Goal: Task Accomplishment & Management: Complete application form

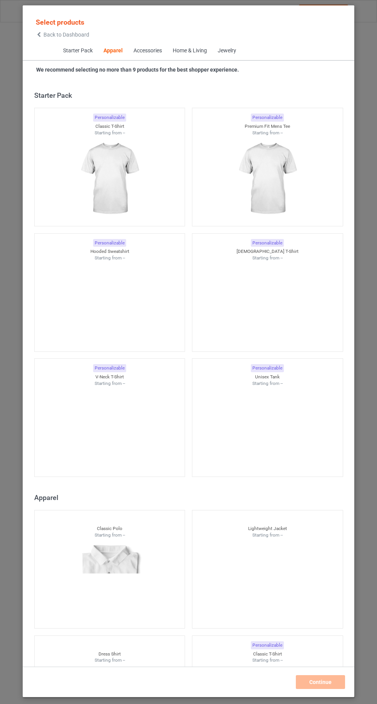
scroll to position [412, 0]
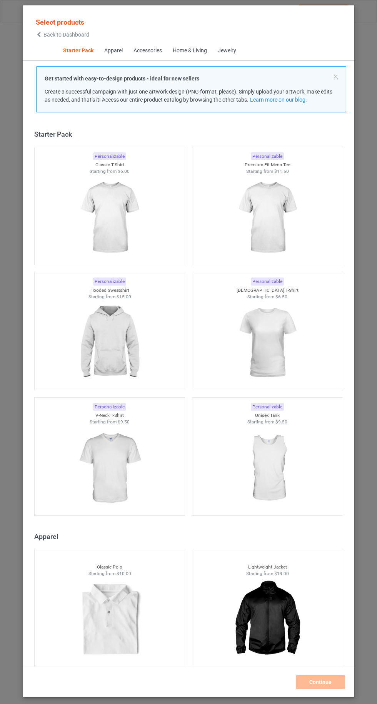
click at [122, 225] on img at bounding box center [109, 218] width 69 height 86
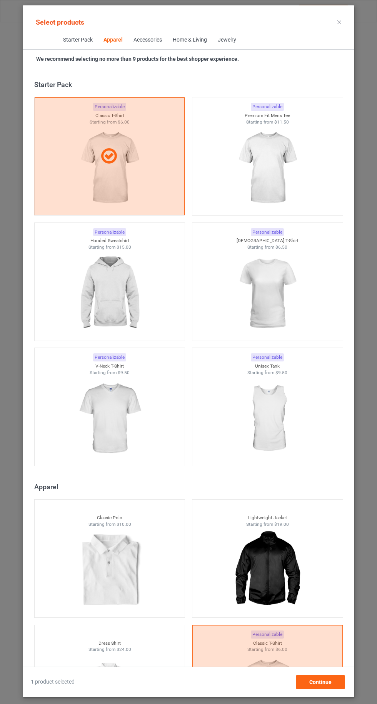
click at [283, 166] on img at bounding box center [267, 168] width 69 height 86
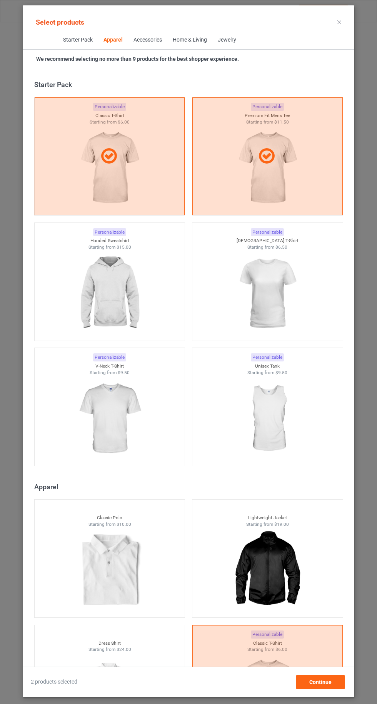
click at [275, 291] on img at bounding box center [267, 294] width 69 height 86
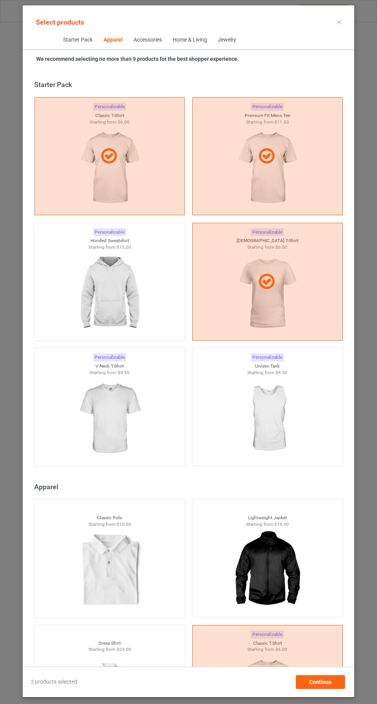
click at [119, 289] on img at bounding box center [109, 294] width 69 height 86
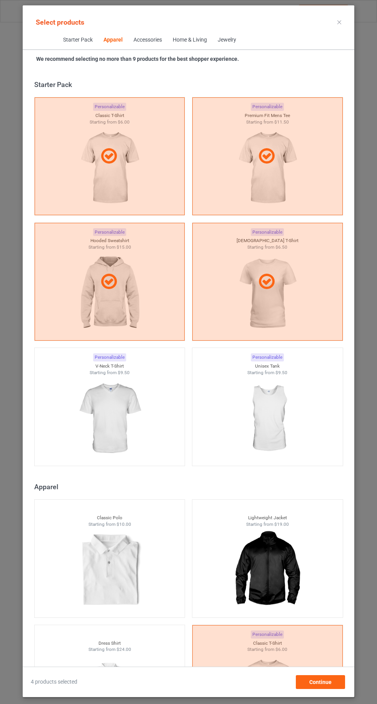
click at [122, 423] on img at bounding box center [109, 419] width 69 height 86
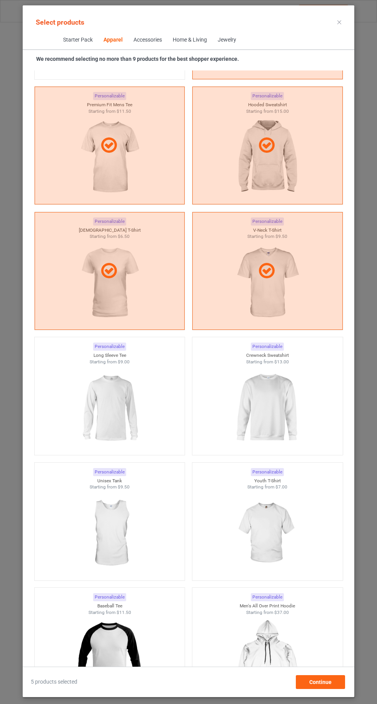
scroll to position [749, 0]
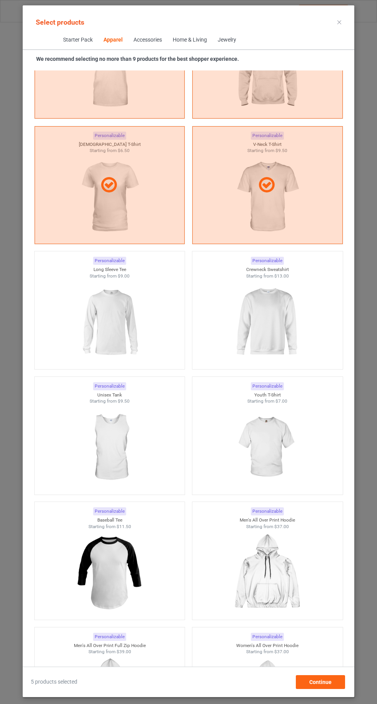
click at [270, 323] on img at bounding box center [267, 322] width 69 height 86
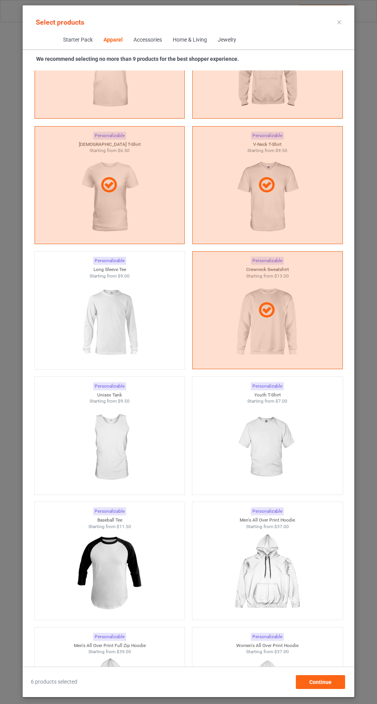
click at [116, 342] on img at bounding box center [109, 322] width 69 height 86
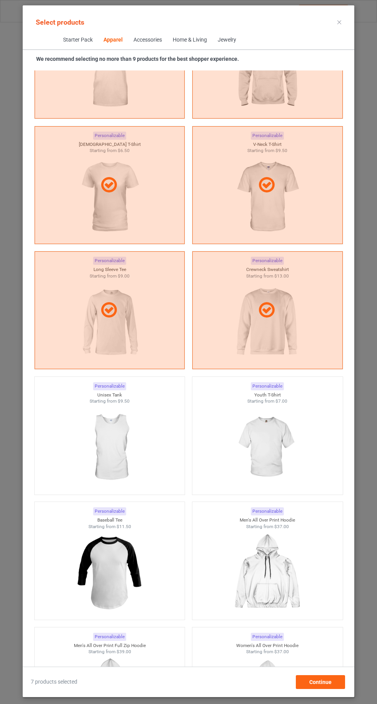
scroll to position [635, 0]
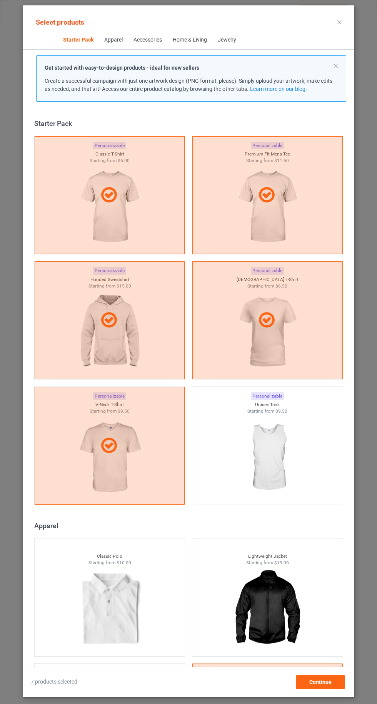
click at [340, 22] on icon at bounding box center [340, 22] width 4 height 4
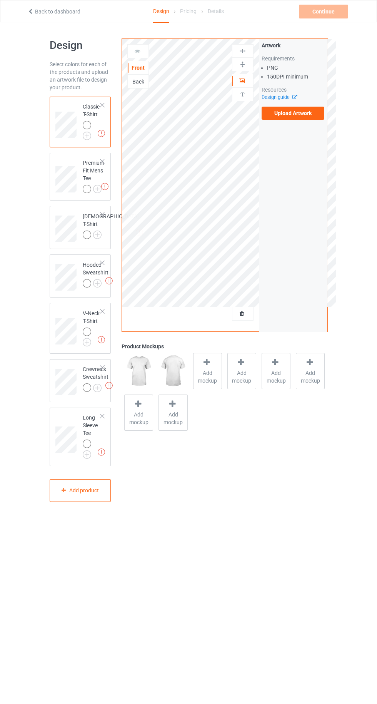
click at [308, 115] on label "Upload Artwork" at bounding box center [293, 113] width 63 height 13
click at [0, 0] on input "Upload Artwork" at bounding box center [0, 0] width 0 height 0
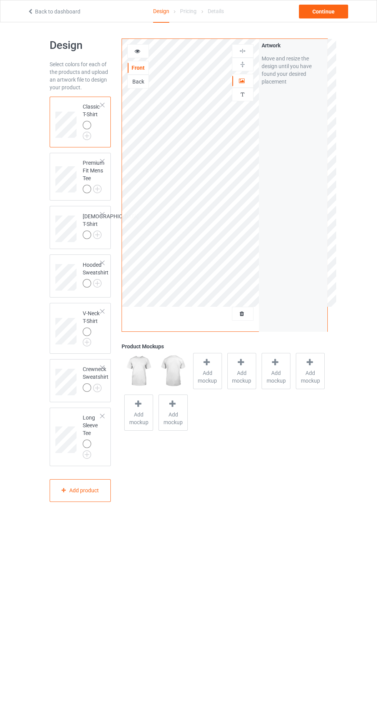
click at [144, 50] on div at bounding box center [138, 51] width 21 height 8
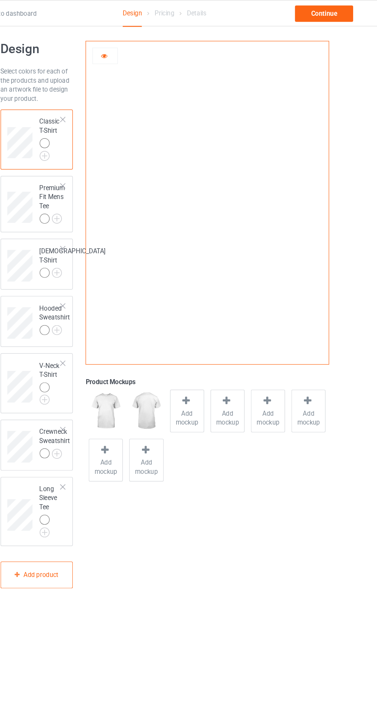
scroll to position [3, 0]
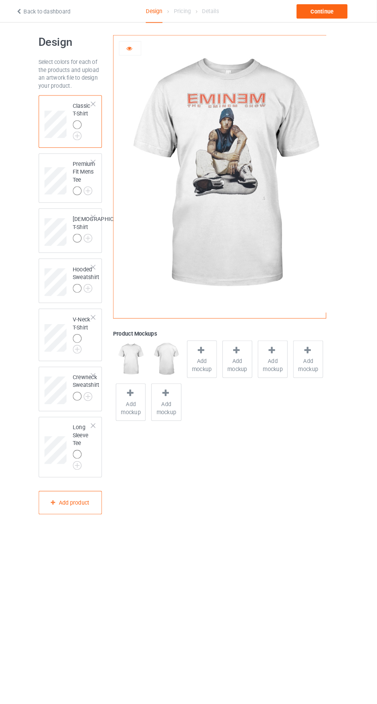
click at [137, 46] on icon at bounding box center [137, 45] width 7 height 5
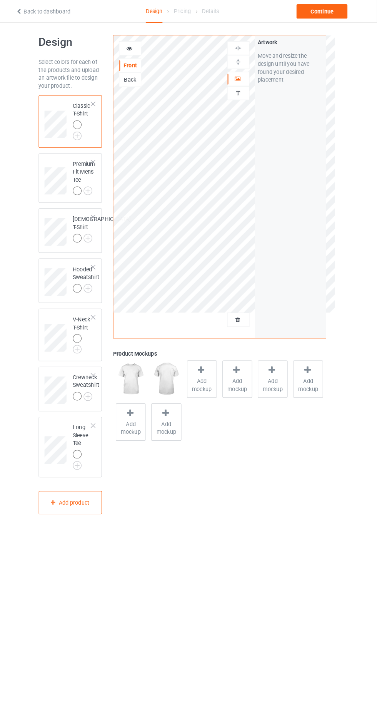
click at [0, 0] on img at bounding box center [0, 0] width 0 height 0
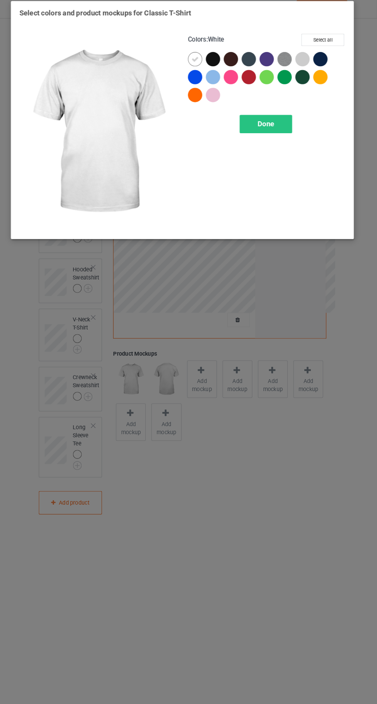
click at [222, 69] on div at bounding box center [219, 63] width 17 height 17
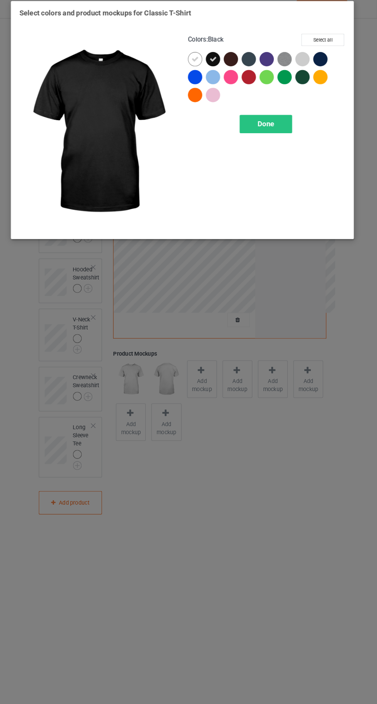
click at [201, 61] on icon at bounding box center [200, 61] width 7 height 7
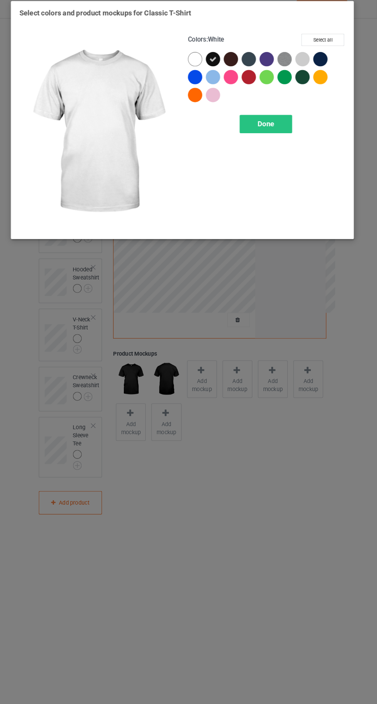
click at [236, 60] on div at bounding box center [236, 62] width 14 height 14
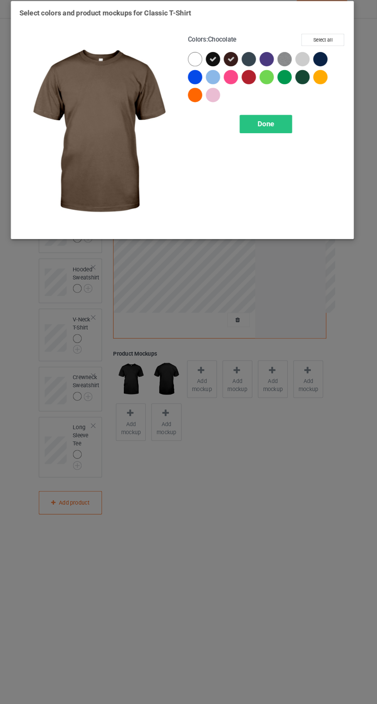
click at [269, 63] on div at bounding box center [270, 62] width 14 height 14
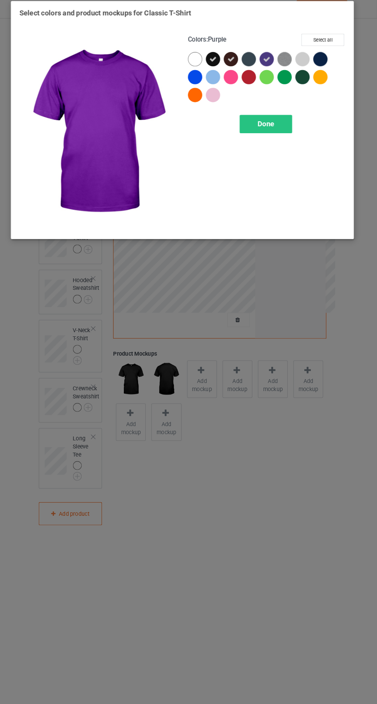
click at [253, 61] on div at bounding box center [253, 62] width 14 height 14
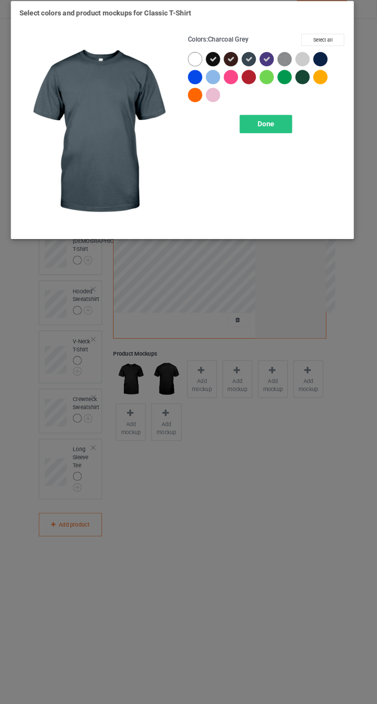
click at [328, 66] on div at bounding box center [323, 63] width 17 height 17
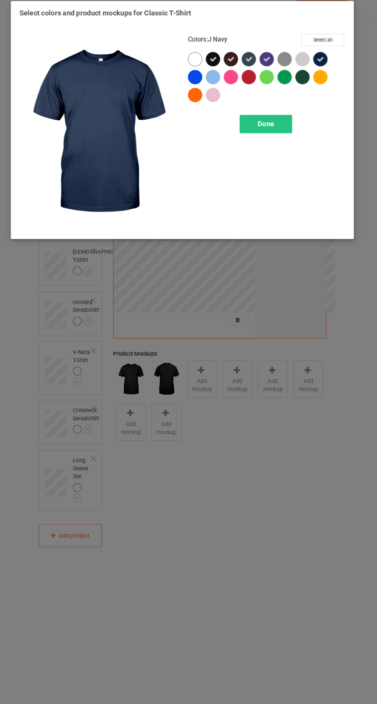
click at [299, 79] on div at bounding box center [305, 79] width 14 height 14
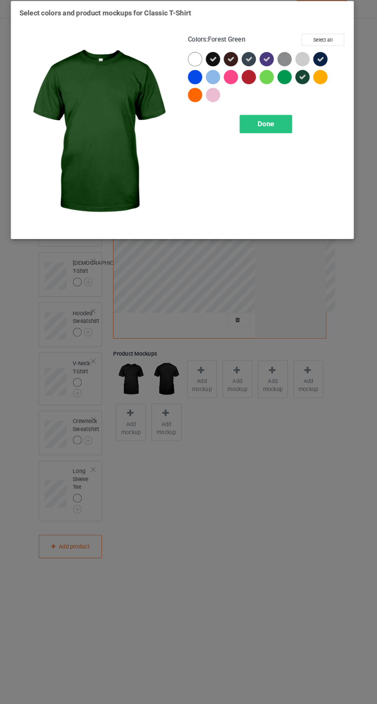
click at [287, 85] on div at bounding box center [288, 79] width 14 height 14
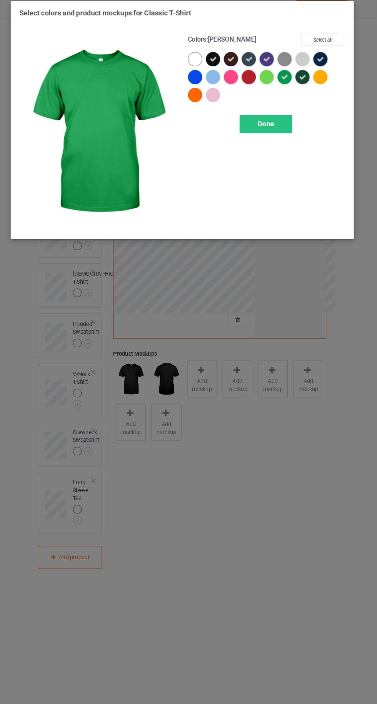
click at [251, 81] on div at bounding box center [253, 79] width 14 height 14
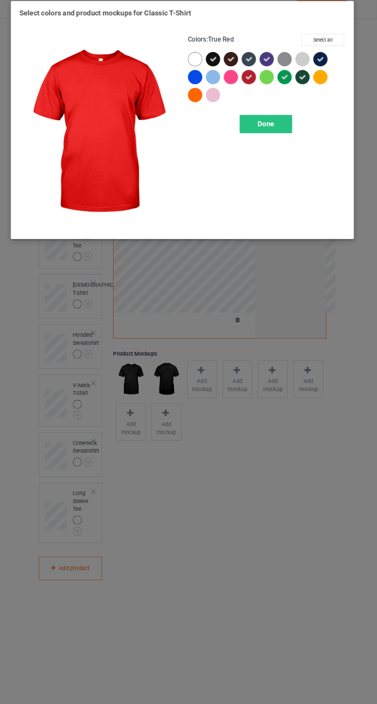
click at [273, 121] on span "Done" at bounding box center [269, 124] width 16 height 8
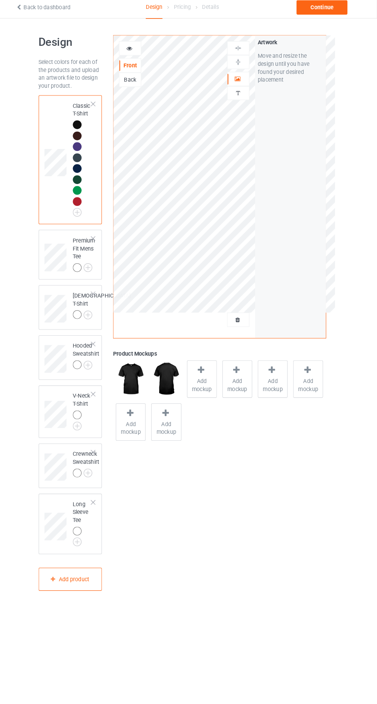
click at [0, 0] on img at bounding box center [0, 0] width 0 height 0
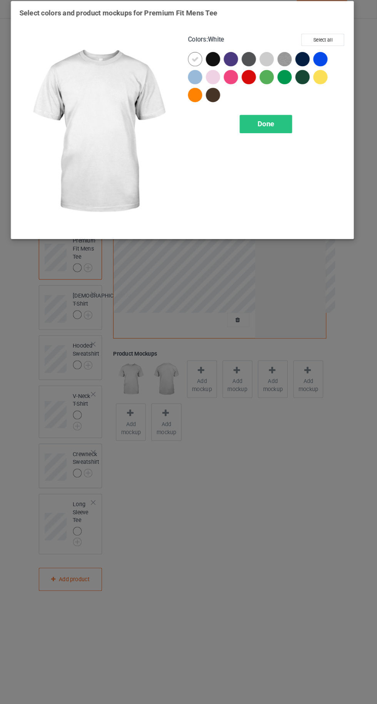
click at [200, 61] on icon at bounding box center [200, 61] width 7 height 7
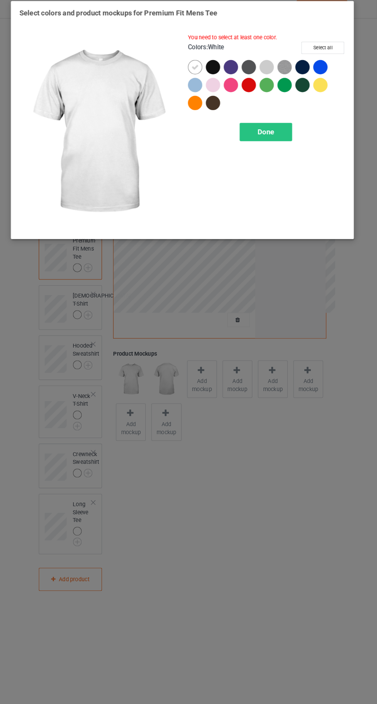
click at [213, 71] on div at bounding box center [218, 69] width 14 height 14
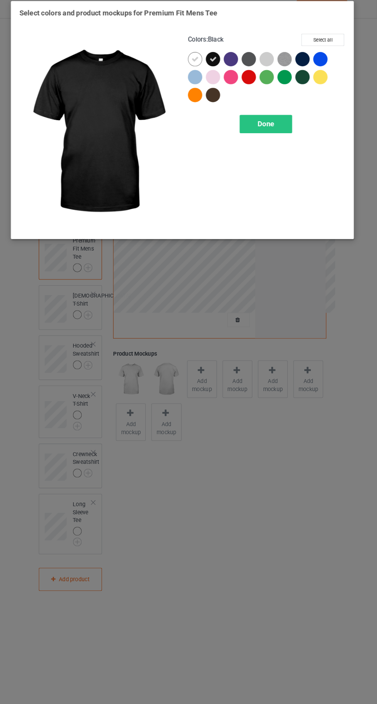
click at [201, 61] on icon at bounding box center [200, 61] width 7 height 7
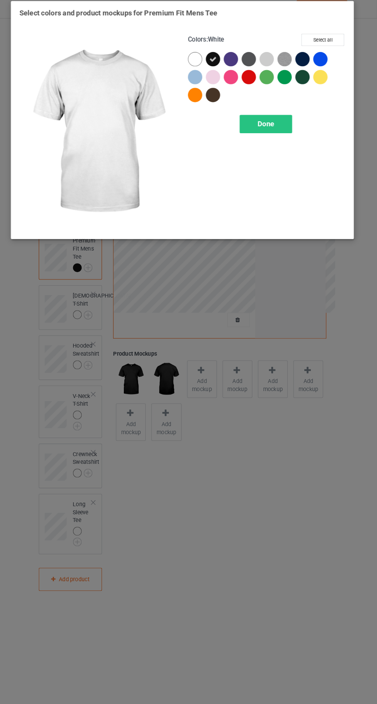
click at [270, 77] on div at bounding box center [270, 79] width 14 height 14
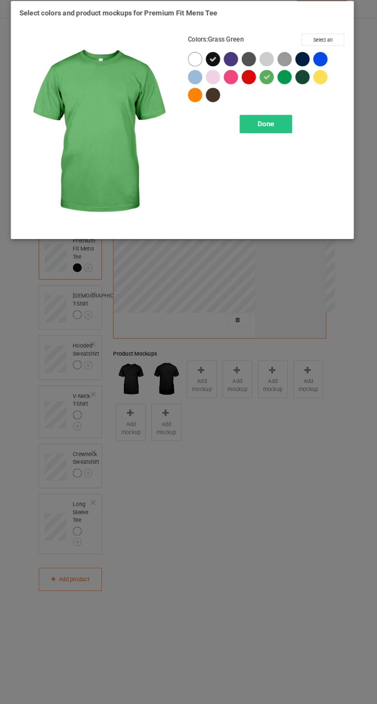
click at [227, 84] on div at bounding box center [219, 80] width 17 height 17
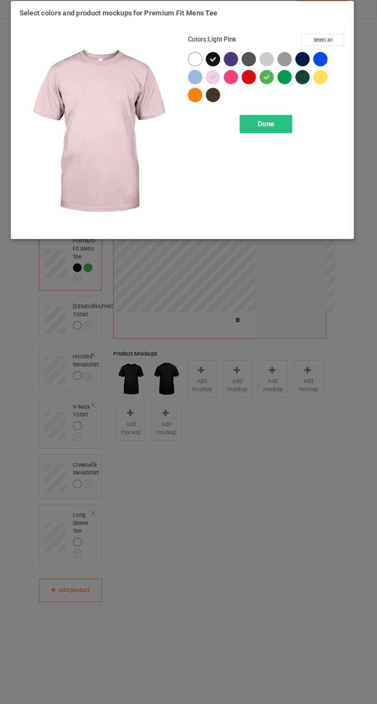
click at [243, 65] on div at bounding box center [237, 63] width 17 height 17
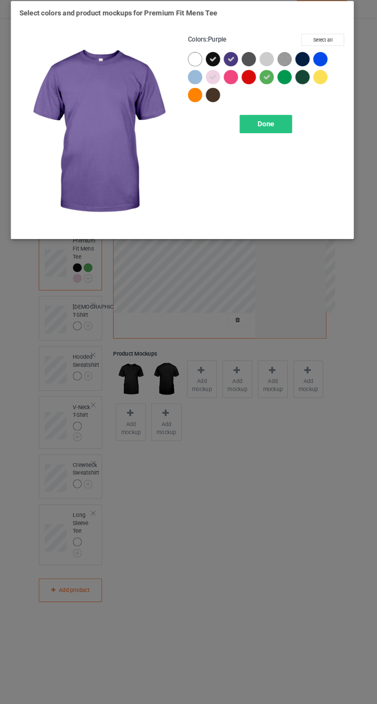
click at [311, 57] on div at bounding box center [306, 63] width 17 height 17
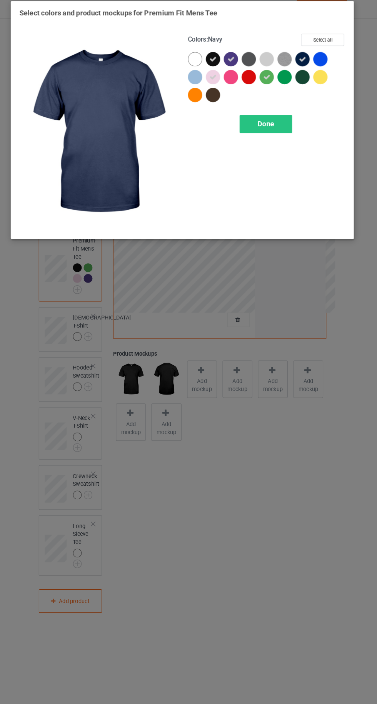
click at [304, 77] on div at bounding box center [305, 79] width 14 height 14
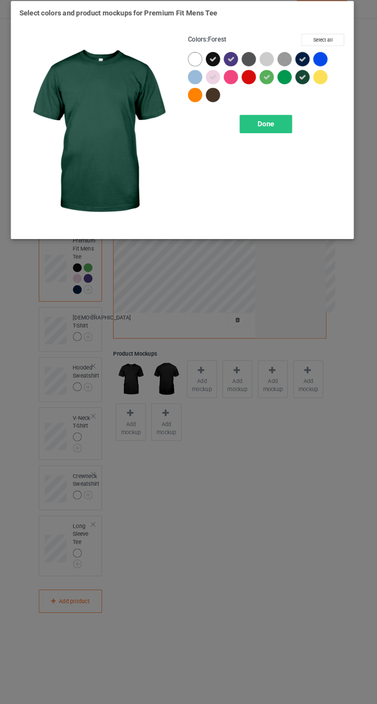
click at [276, 125] on span "Done" at bounding box center [269, 124] width 16 height 8
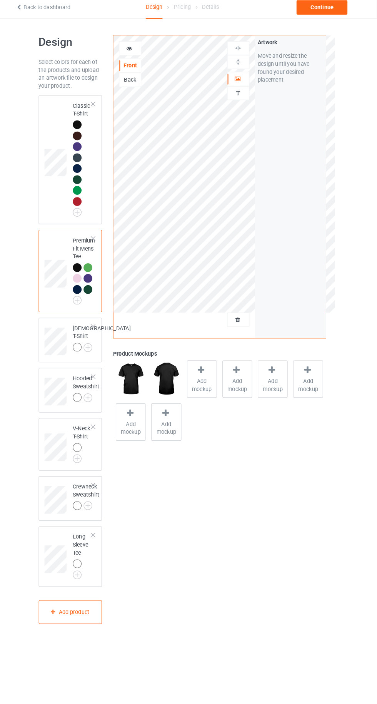
click at [0, 0] on img at bounding box center [0, 0] width 0 height 0
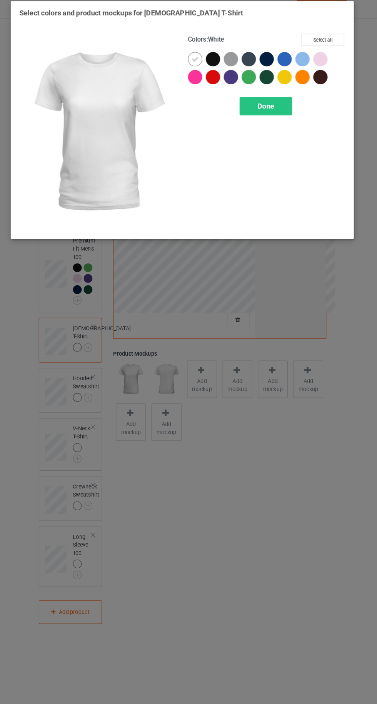
click at [219, 61] on div at bounding box center [218, 62] width 14 height 14
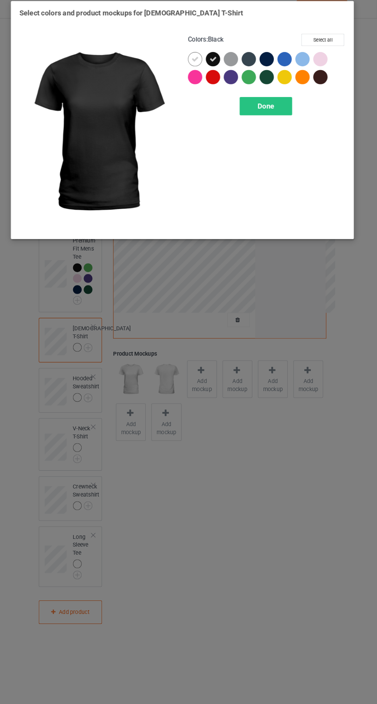
click at [201, 61] on icon at bounding box center [200, 61] width 7 height 7
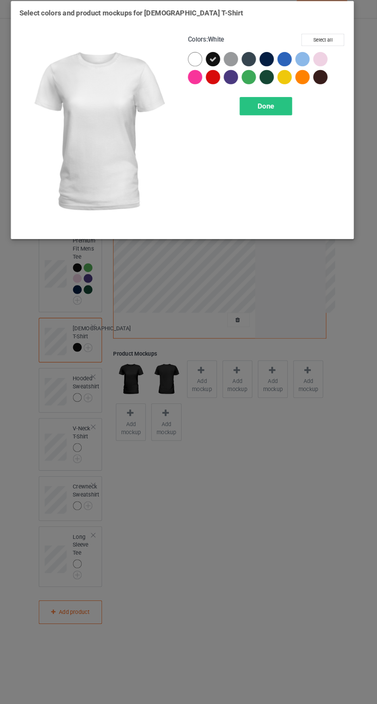
click at [304, 77] on div at bounding box center [305, 79] width 14 height 14
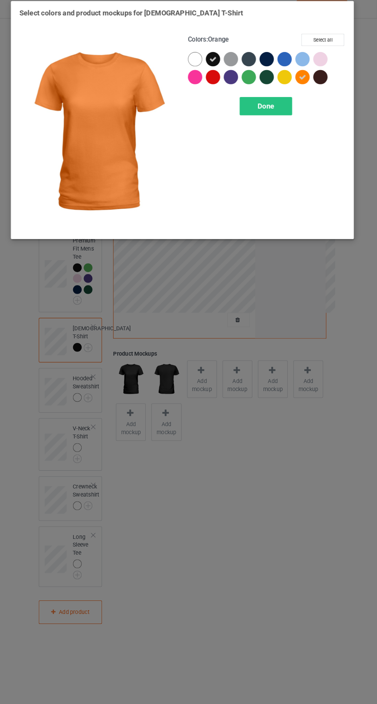
click at [264, 84] on div at bounding box center [271, 80] width 17 height 17
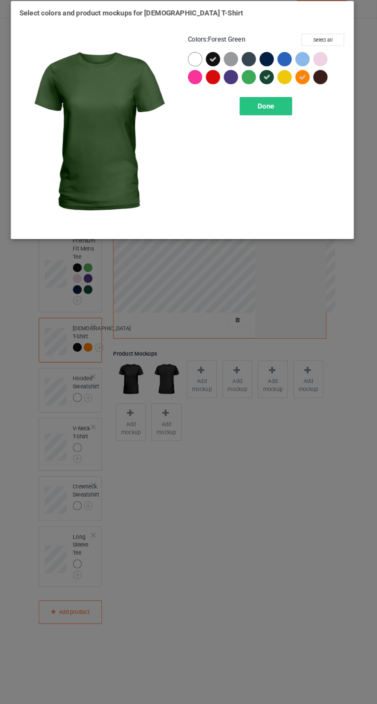
click at [265, 61] on div at bounding box center [270, 62] width 14 height 14
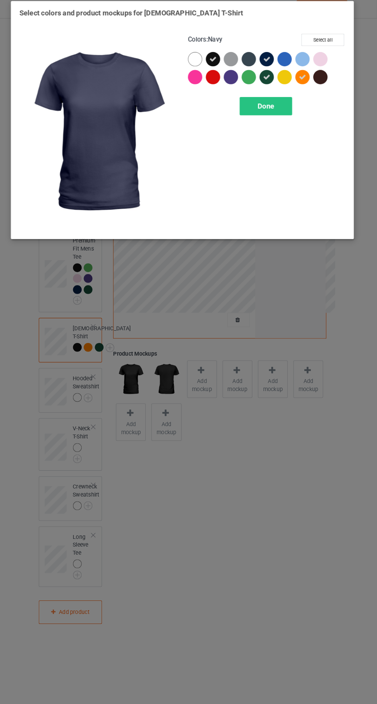
click at [236, 80] on div at bounding box center [236, 79] width 14 height 14
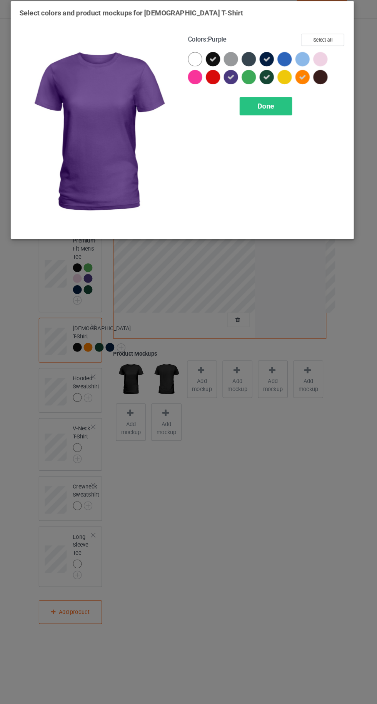
click at [224, 85] on div at bounding box center [219, 80] width 17 height 17
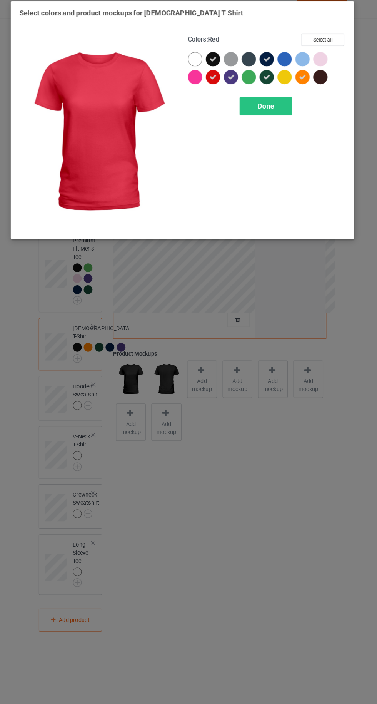
click at [328, 80] on div at bounding box center [322, 79] width 14 height 14
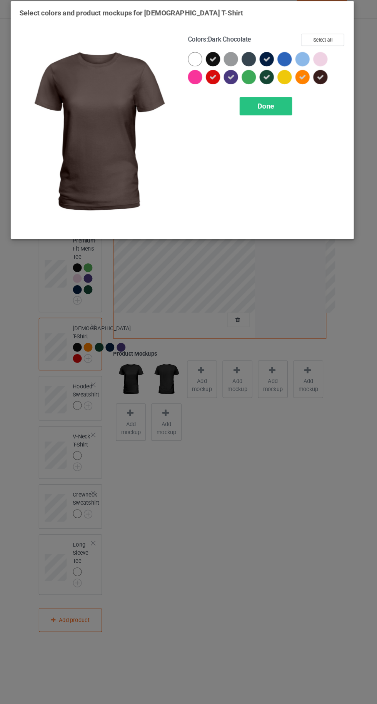
click at [269, 107] on span "Done" at bounding box center [269, 107] width 16 height 8
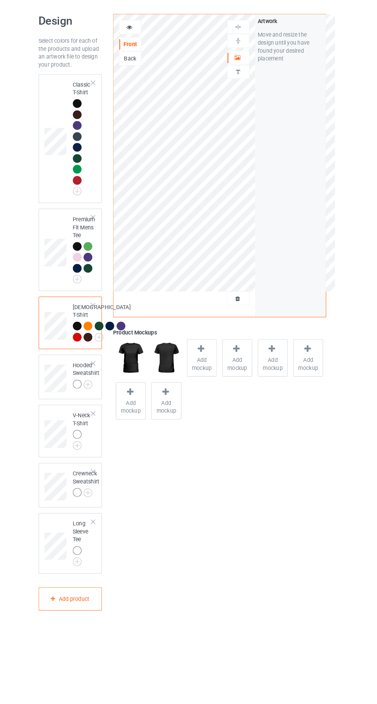
click at [199, 376] on span "Add mockup" at bounding box center [208, 376] width 28 height 15
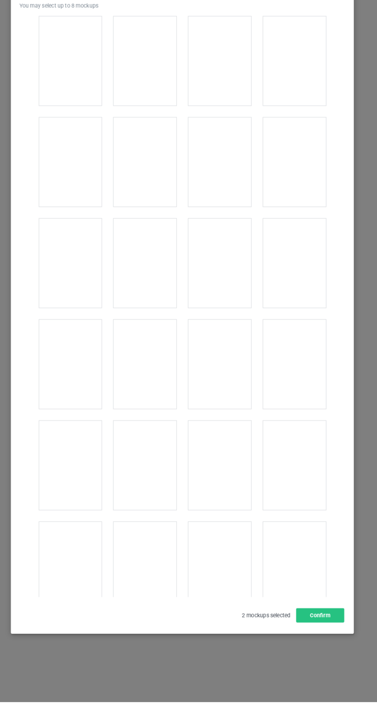
scroll to position [799, 0]
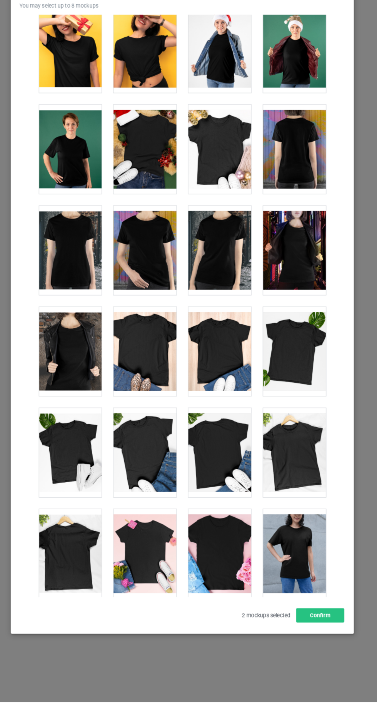
click at [304, 275] on div at bounding box center [297, 267] width 61 height 86
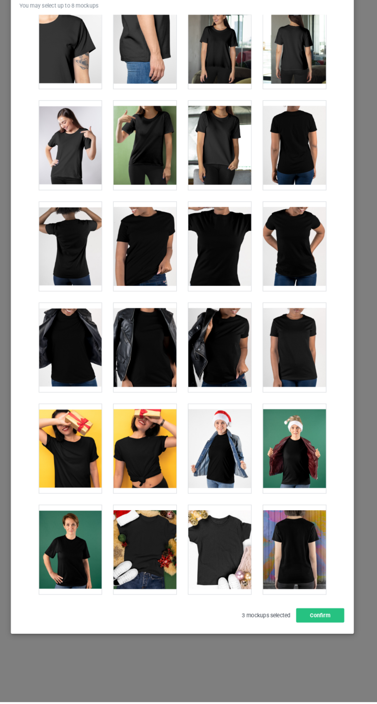
scroll to position [431, 0]
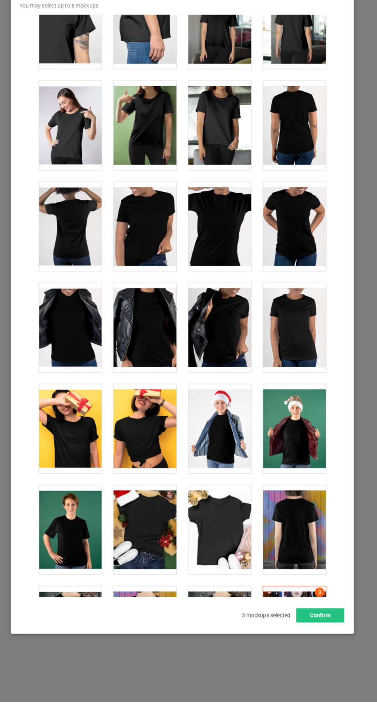
click at [145, 441] on div at bounding box center [152, 439] width 61 height 86
click at [78, 442] on div at bounding box center [80, 439] width 61 height 86
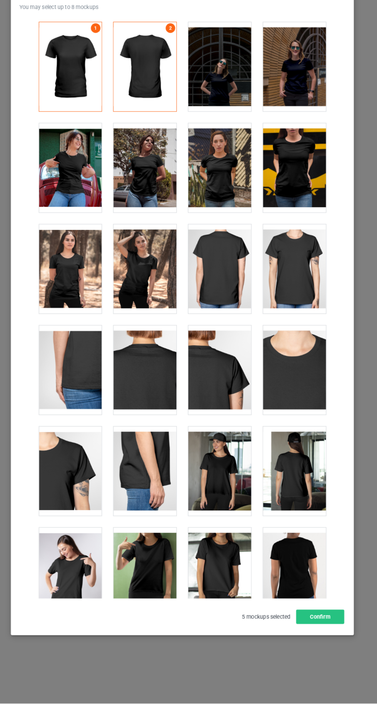
scroll to position [0, 0]
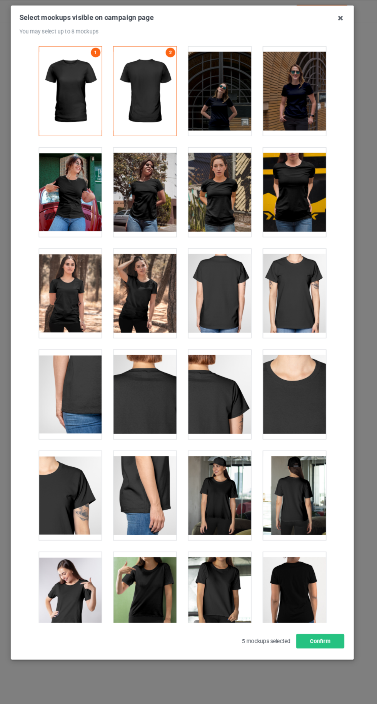
click at [82, 198] on div at bounding box center [80, 186] width 61 height 86
click at [298, 181] on div at bounding box center [297, 186] width 61 height 86
click at [342, 21] on icon at bounding box center [342, 17] width 12 height 12
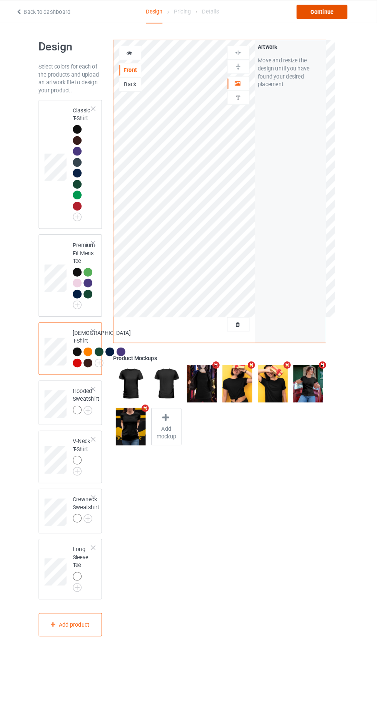
click at [345, 14] on div "Continue" at bounding box center [323, 12] width 49 height 14
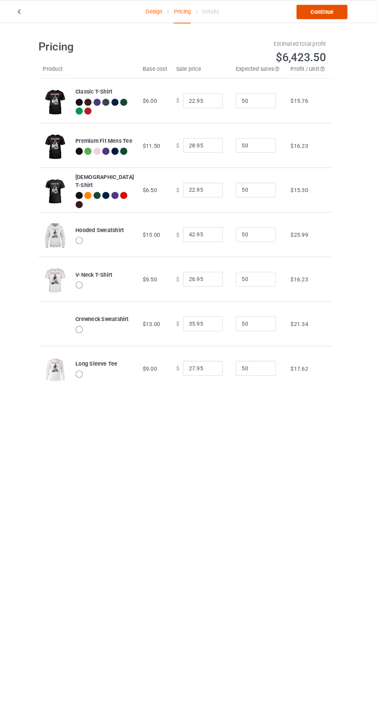
click at [330, 17] on link "Continue" at bounding box center [323, 12] width 49 height 14
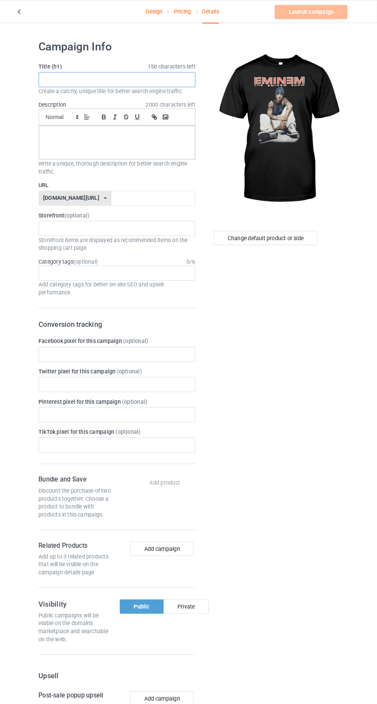
click at [122, 77] on input "text" at bounding box center [126, 77] width 152 height 15
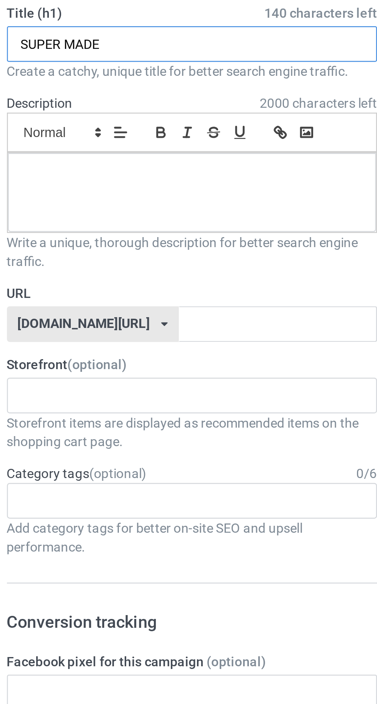
type input "SUPER MADE"
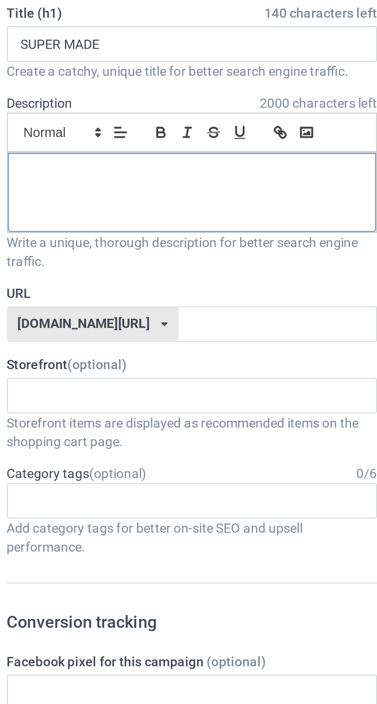
click at [115, 135] on div at bounding box center [125, 138] width 151 height 32
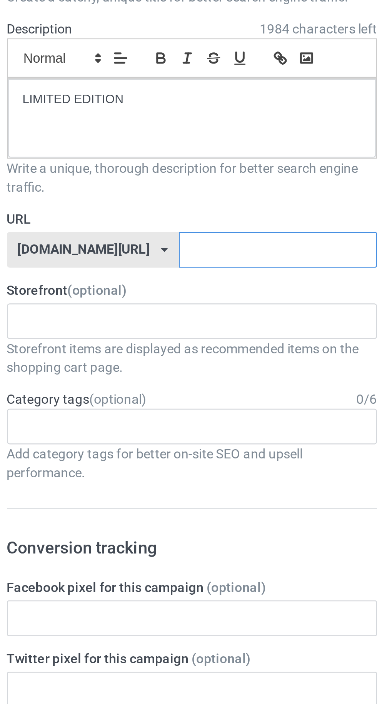
click at [136, 191] on input "text" at bounding box center [160, 191] width 81 height 15
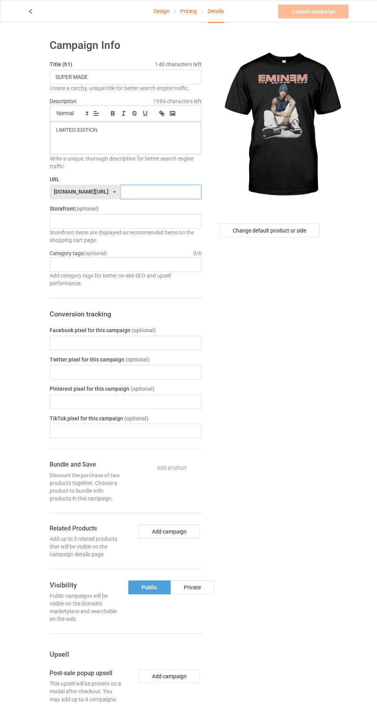
scroll to position [1, 0]
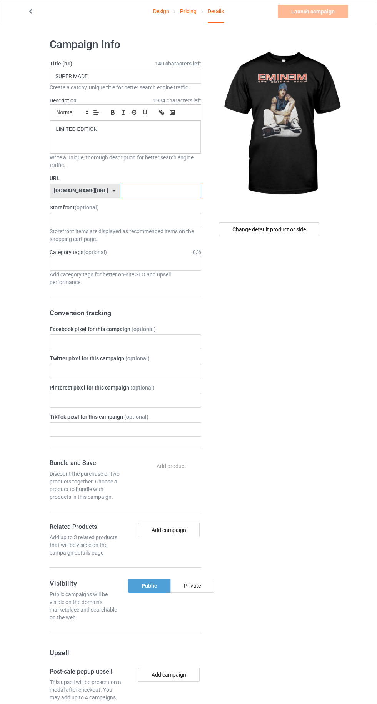
click at [151, 191] on input "text" at bounding box center [160, 191] width 81 height 15
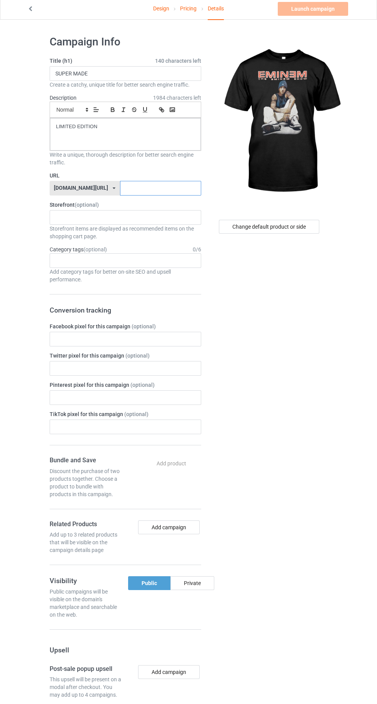
scroll to position [0, 0]
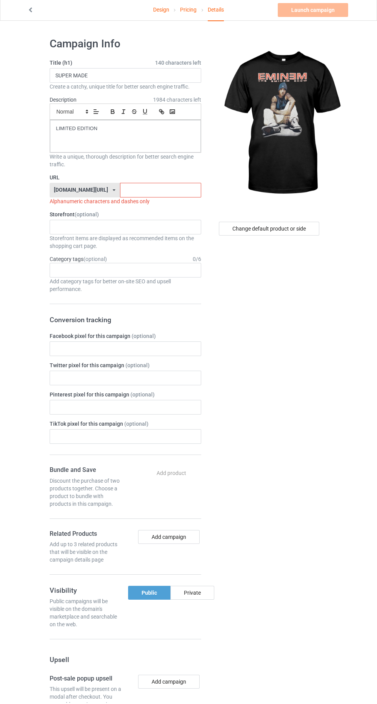
type input "B"
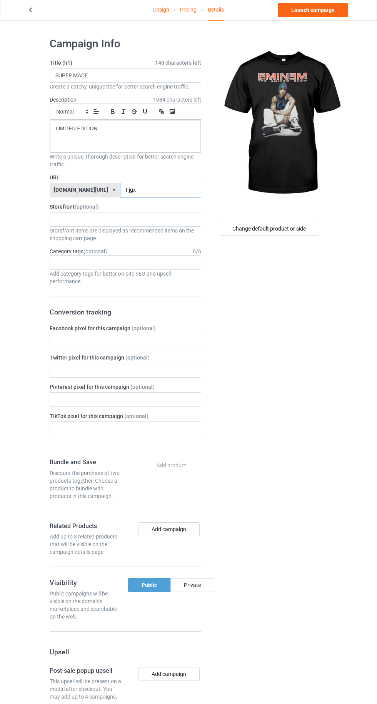
type input "Fjgxj"
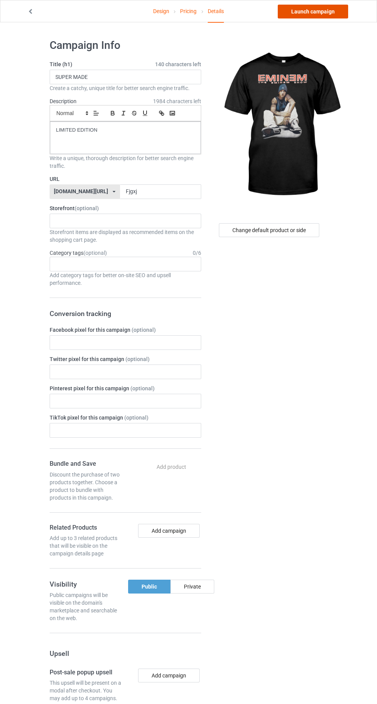
click at [314, 11] on link "Launch campaign" at bounding box center [313, 12] width 70 height 14
